Goal: Find specific page/section: Find specific page/section

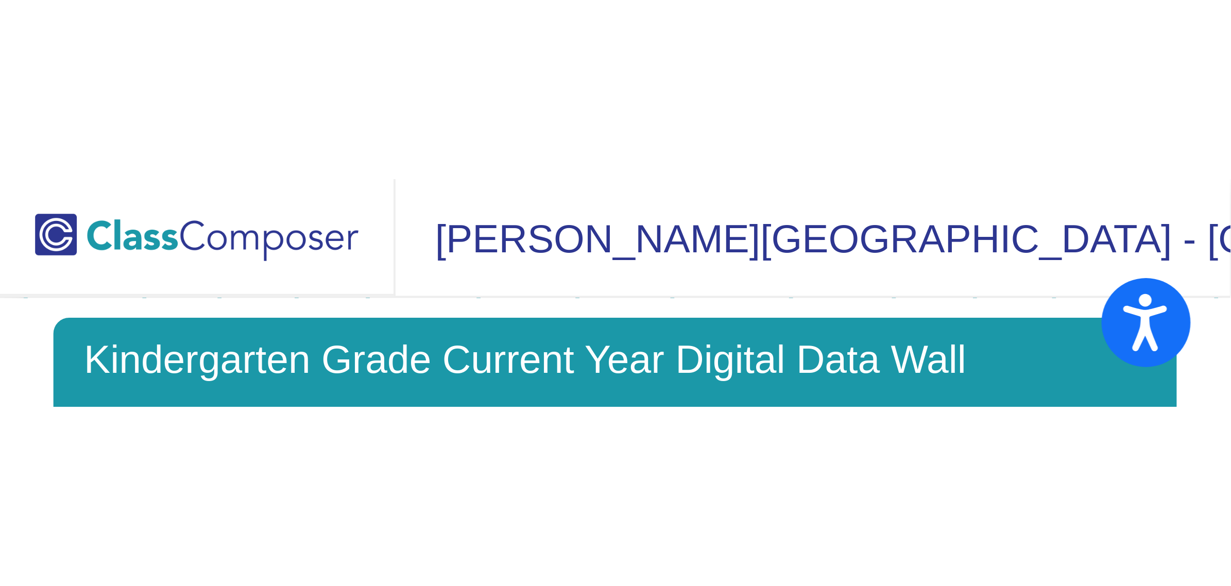
scroll to position [85, 0]
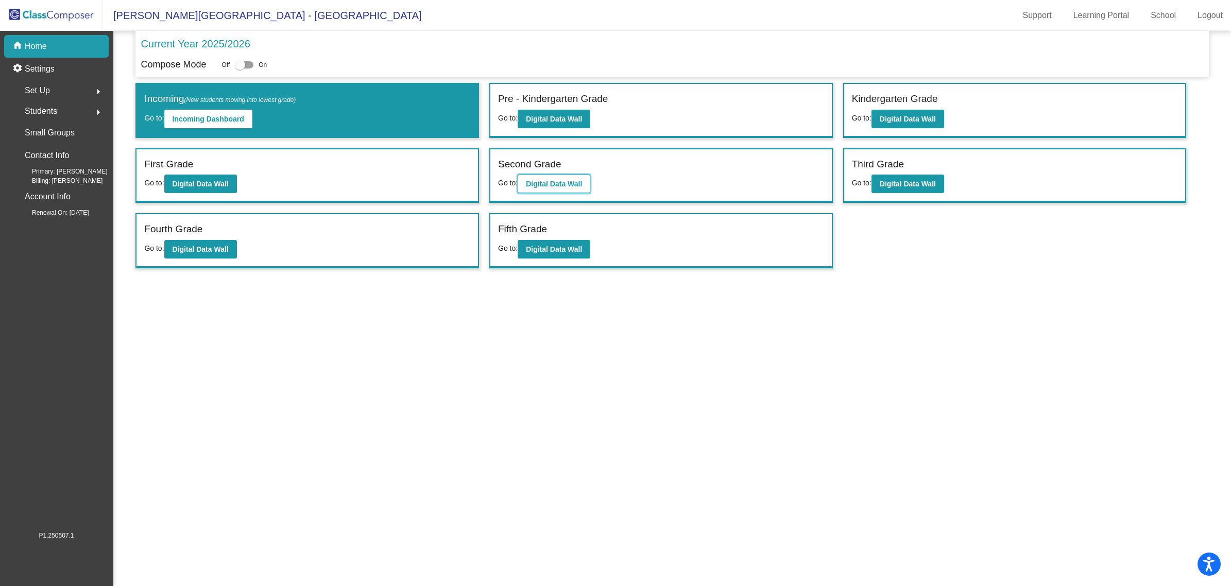
click at [542, 183] on b "Digital Data Wall" at bounding box center [554, 184] width 56 height 8
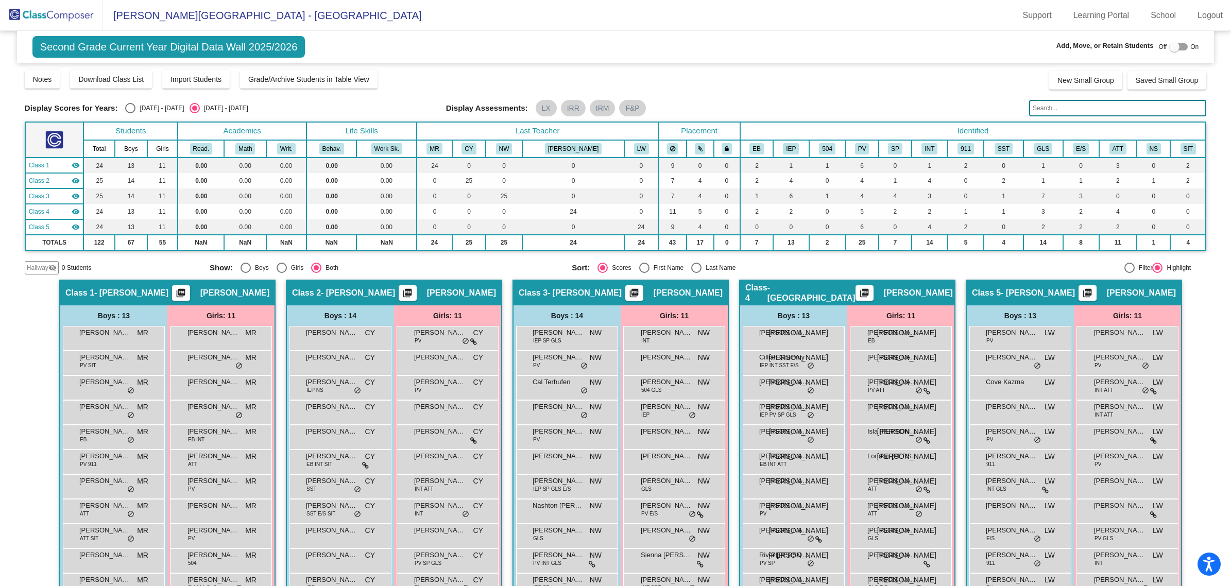
click at [1080, 107] on input "text" at bounding box center [1117, 108] width 177 height 16
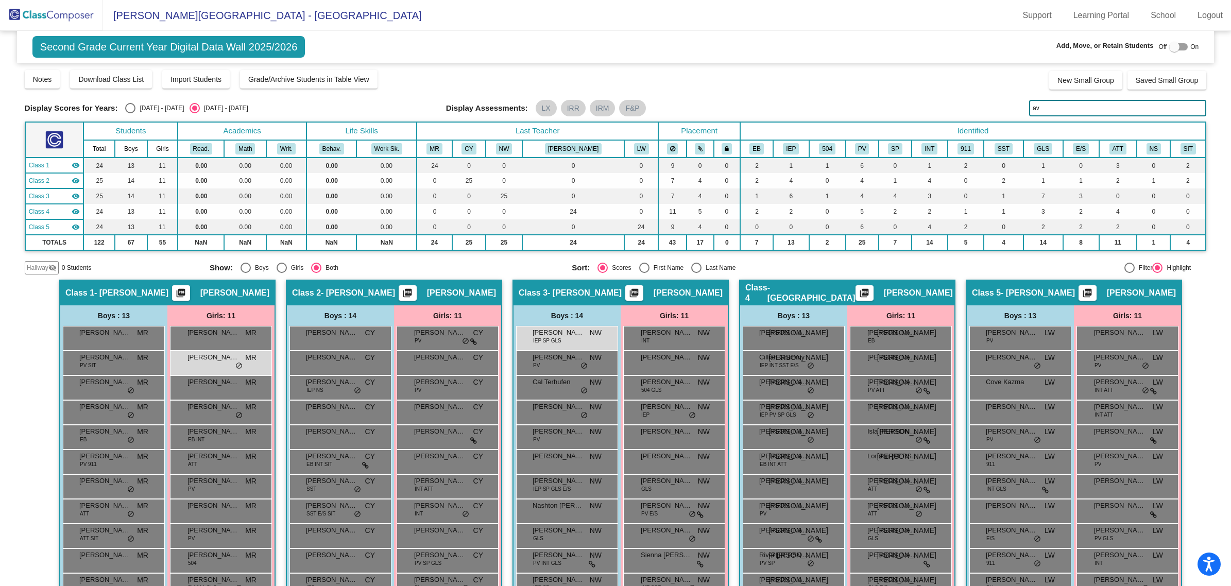
type input "a"
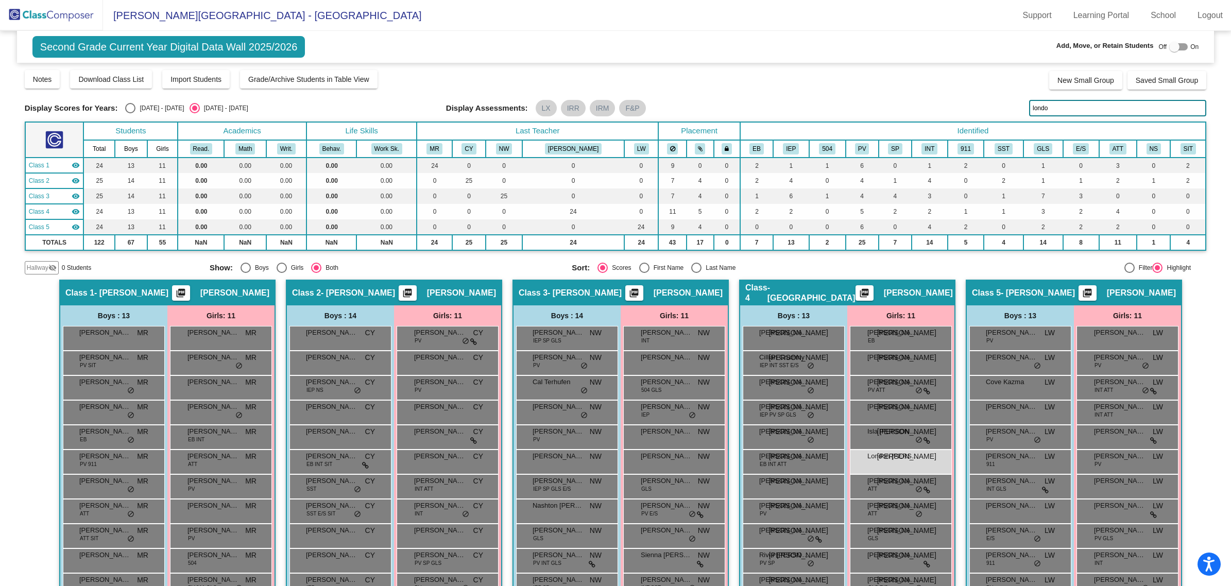
type input "londo"
click at [60, 15] on img at bounding box center [51, 15] width 103 height 30
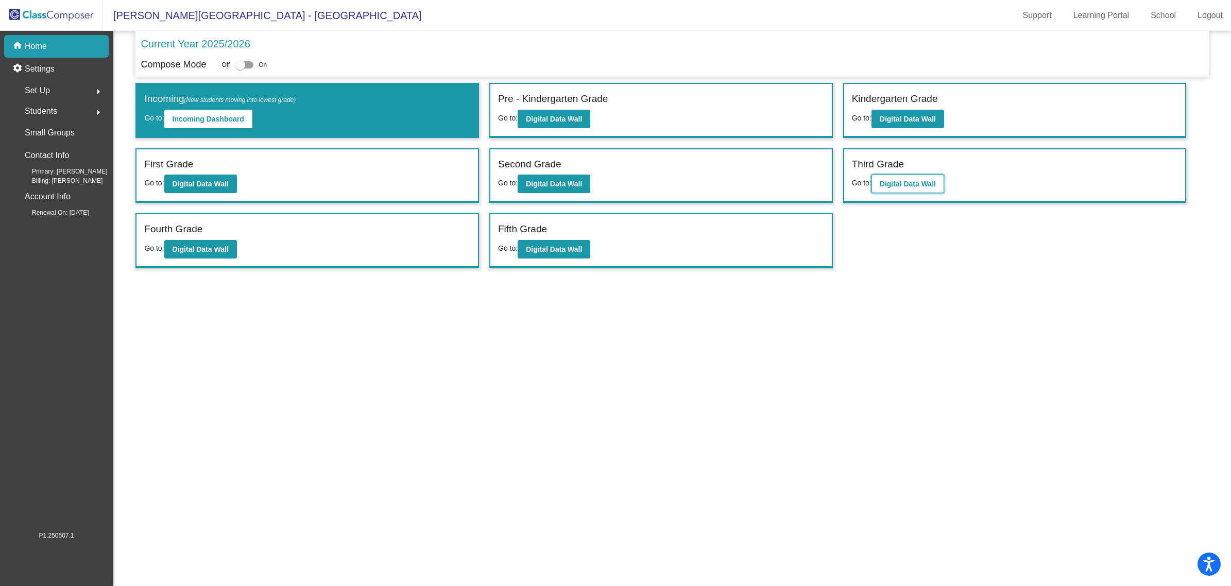
click at [908, 182] on b "Digital Data Wall" at bounding box center [908, 184] width 56 height 8
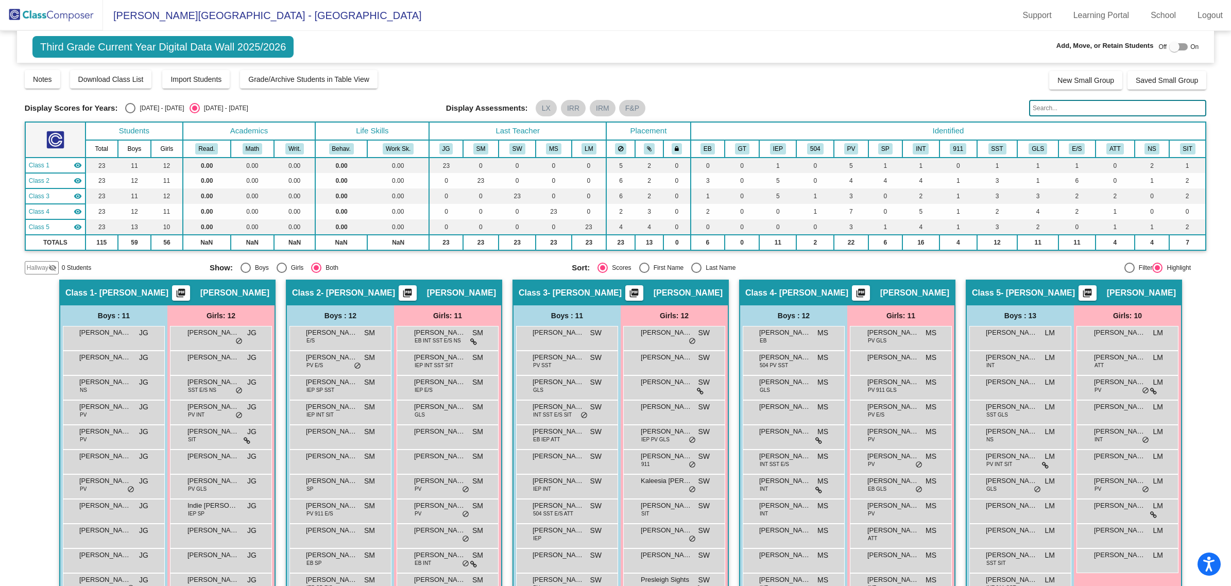
click at [1066, 106] on input "text" at bounding box center [1117, 108] width 177 height 16
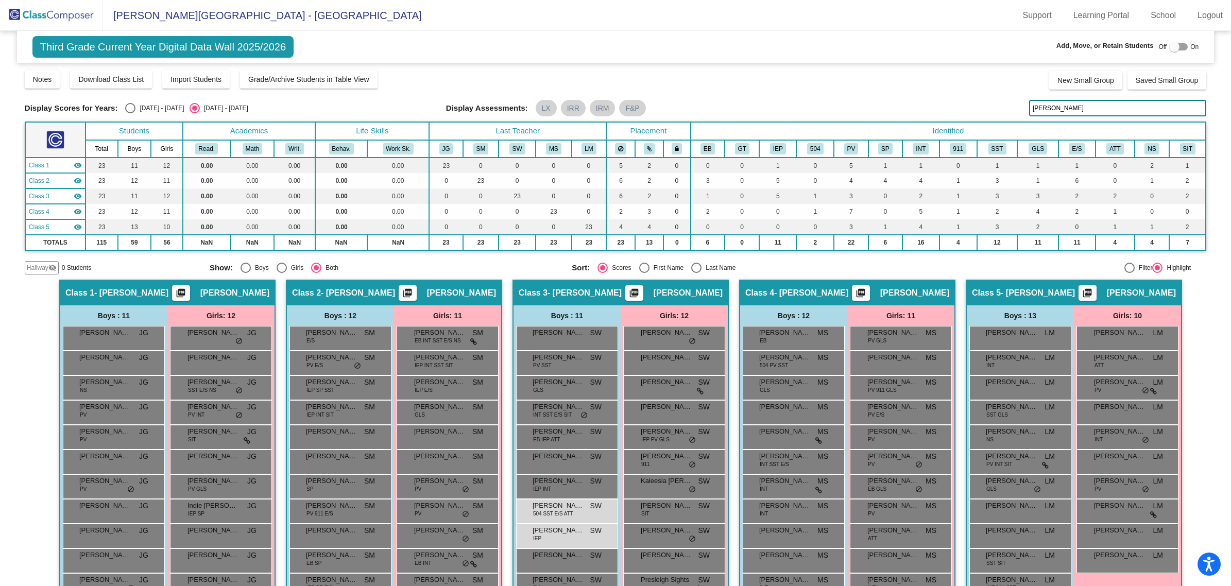
type input "mason"
